Goal: Information Seeking & Learning: Learn about a topic

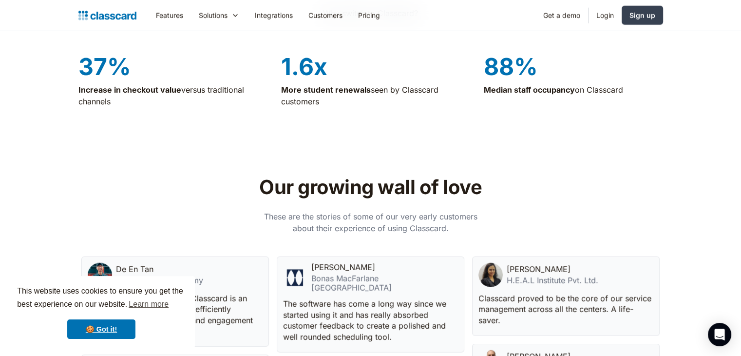
scroll to position [2314, 0]
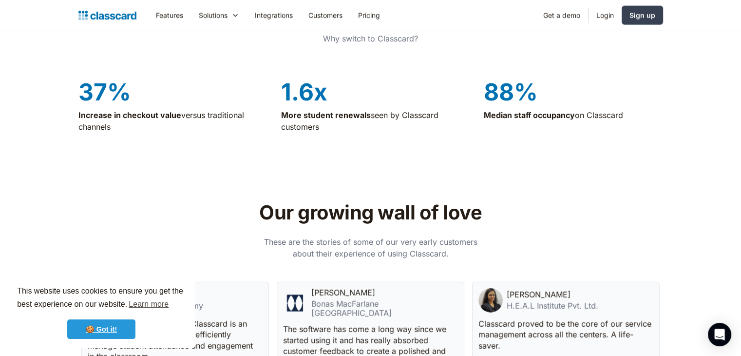
click at [121, 327] on link "🍪 Got it!" at bounding box center [101, 328] width 68 height 19
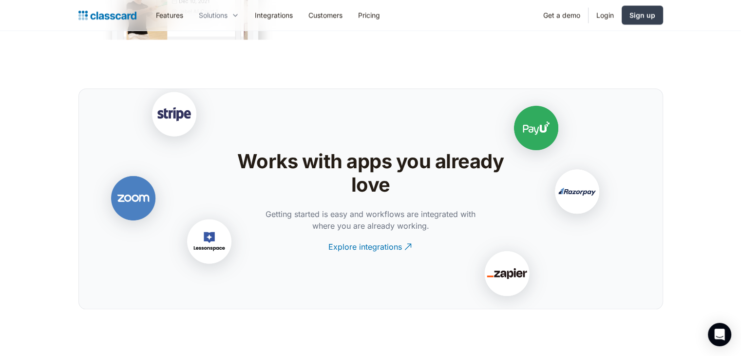
scroll to position [1990, 0]
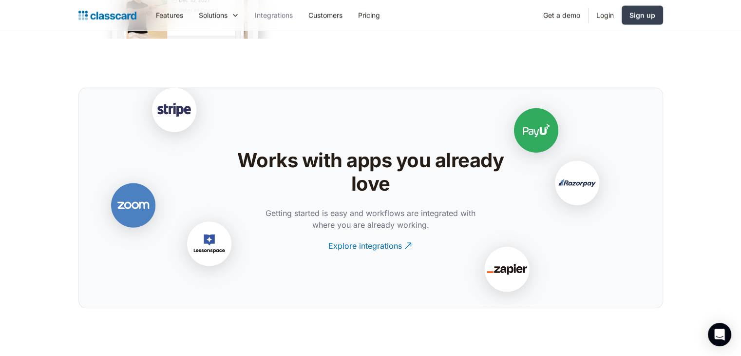
click at [282, 14] on link "Integrations" at bounding box center [274, 15] width 54 height 22
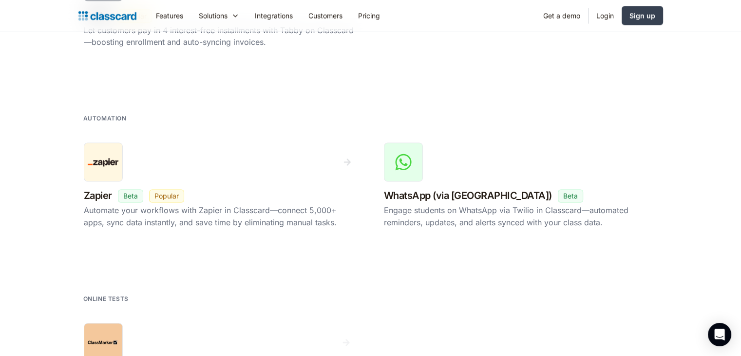
scroll to position [1631, 0]
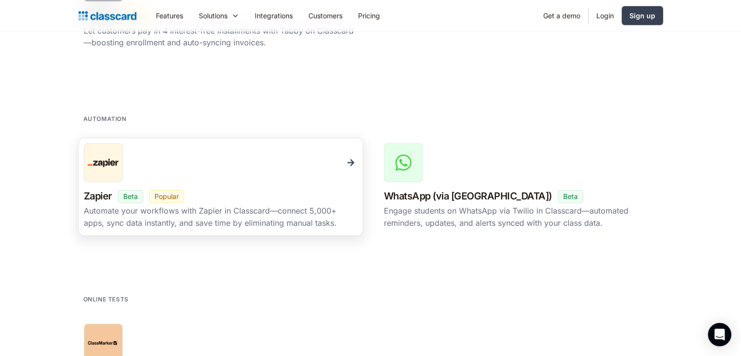
click at [230, 193] on div "Zapier New Beta Popular" at bounding box center [221, 196] width 274 height 17
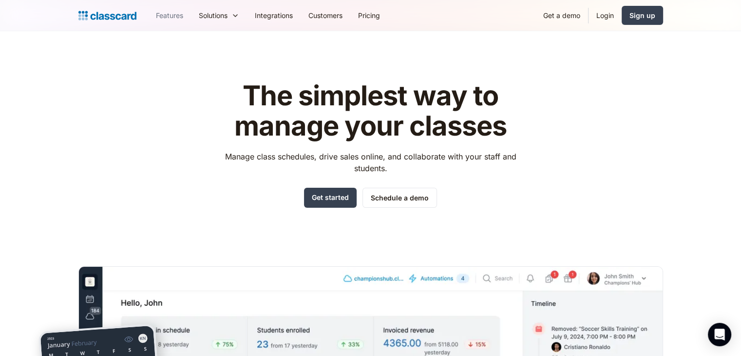
click at [161, 19] on link "Features" at bounding box center [169, 15] width 43 height 22
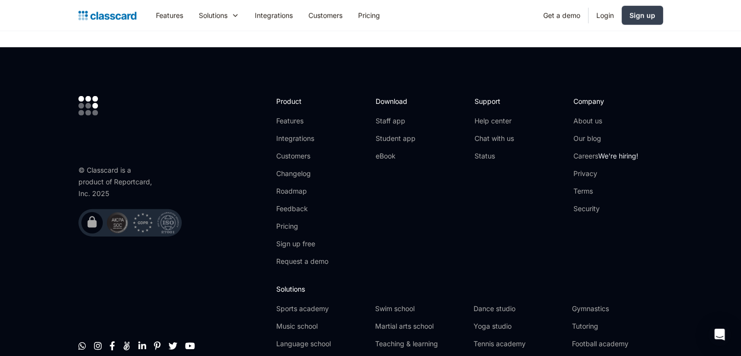
scroll to position [3048, 0]
